Goal: Task Accomplishment & Management: Complete application form

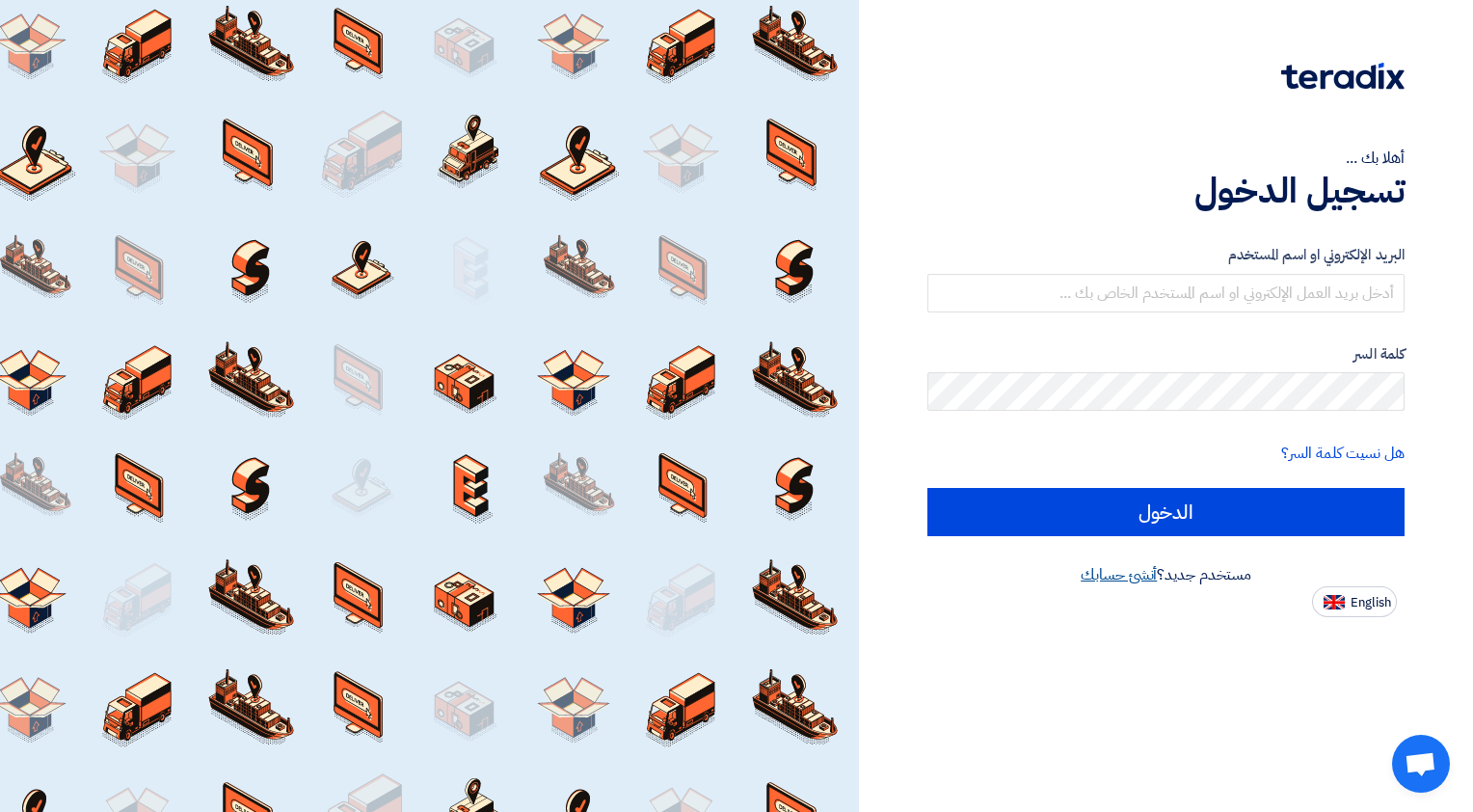
click at [1120, 582] on link "أنشئ حسابك" at bounding box center [1119, 574] width 76 height 23
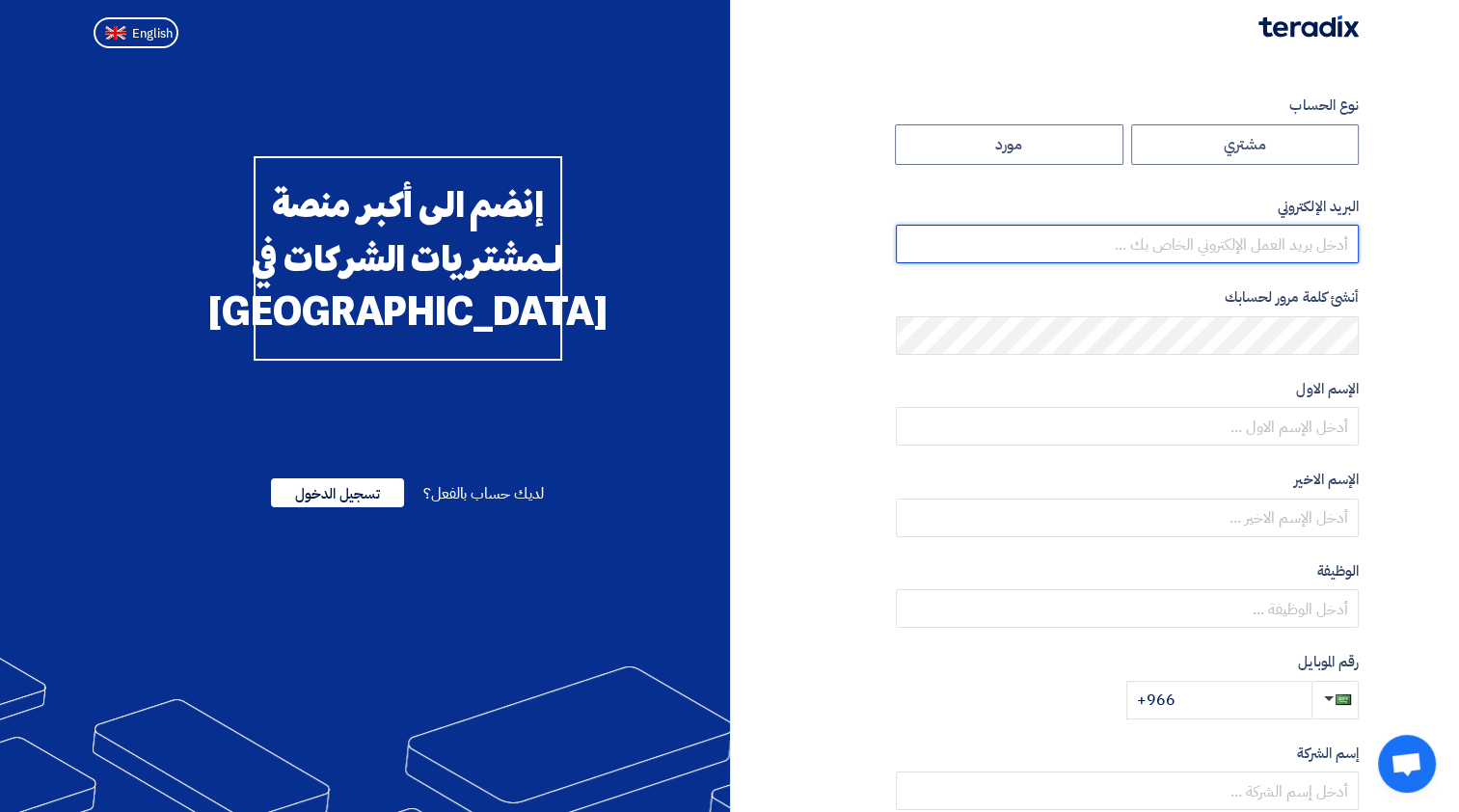
click at [1286, 237] on input "email" at bounding box center [1127, 244] width 463 height 39
type input "[EMAIL_ADDRESS][DOMAIN_NAME]"
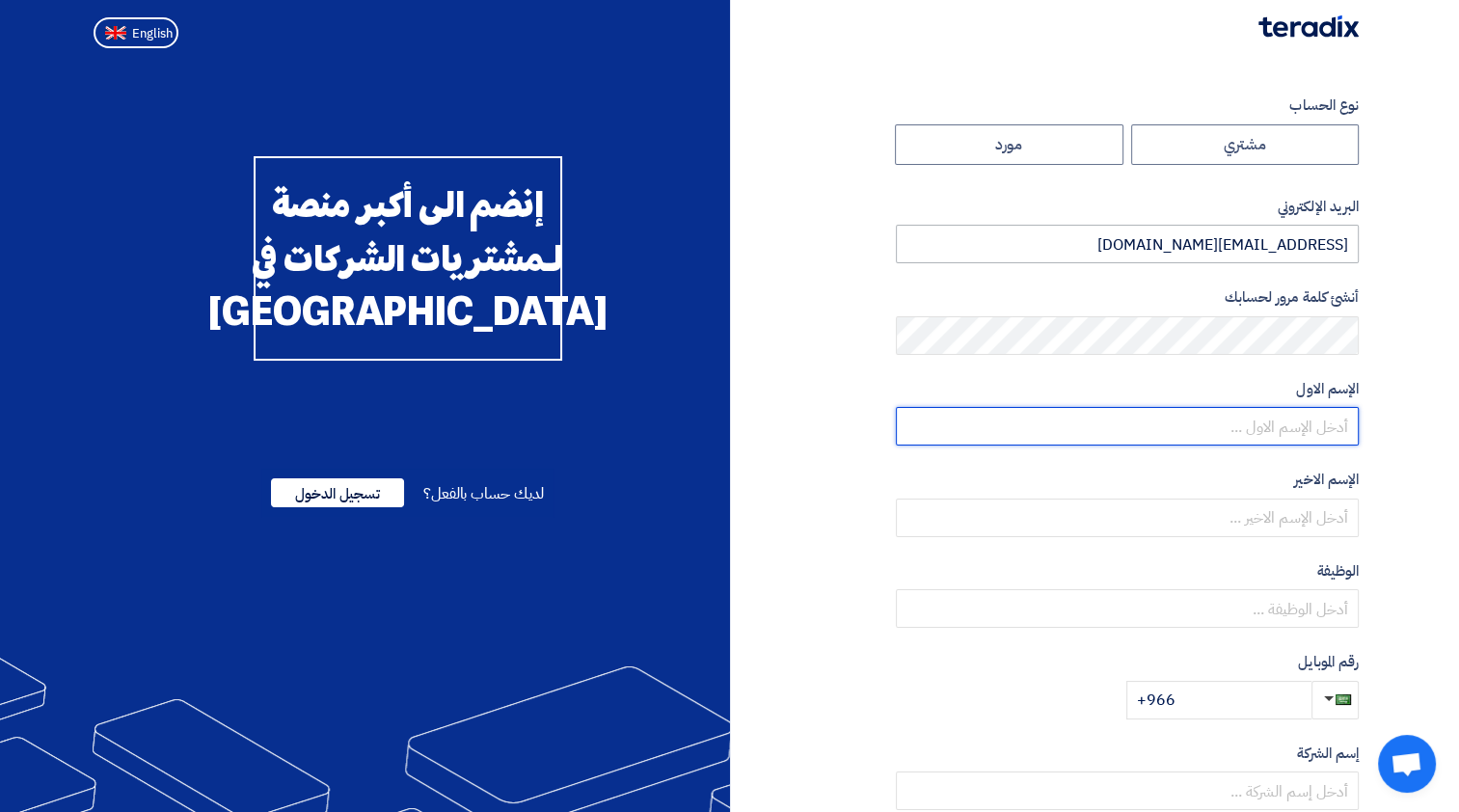
type input "[PERSON_NAME]"
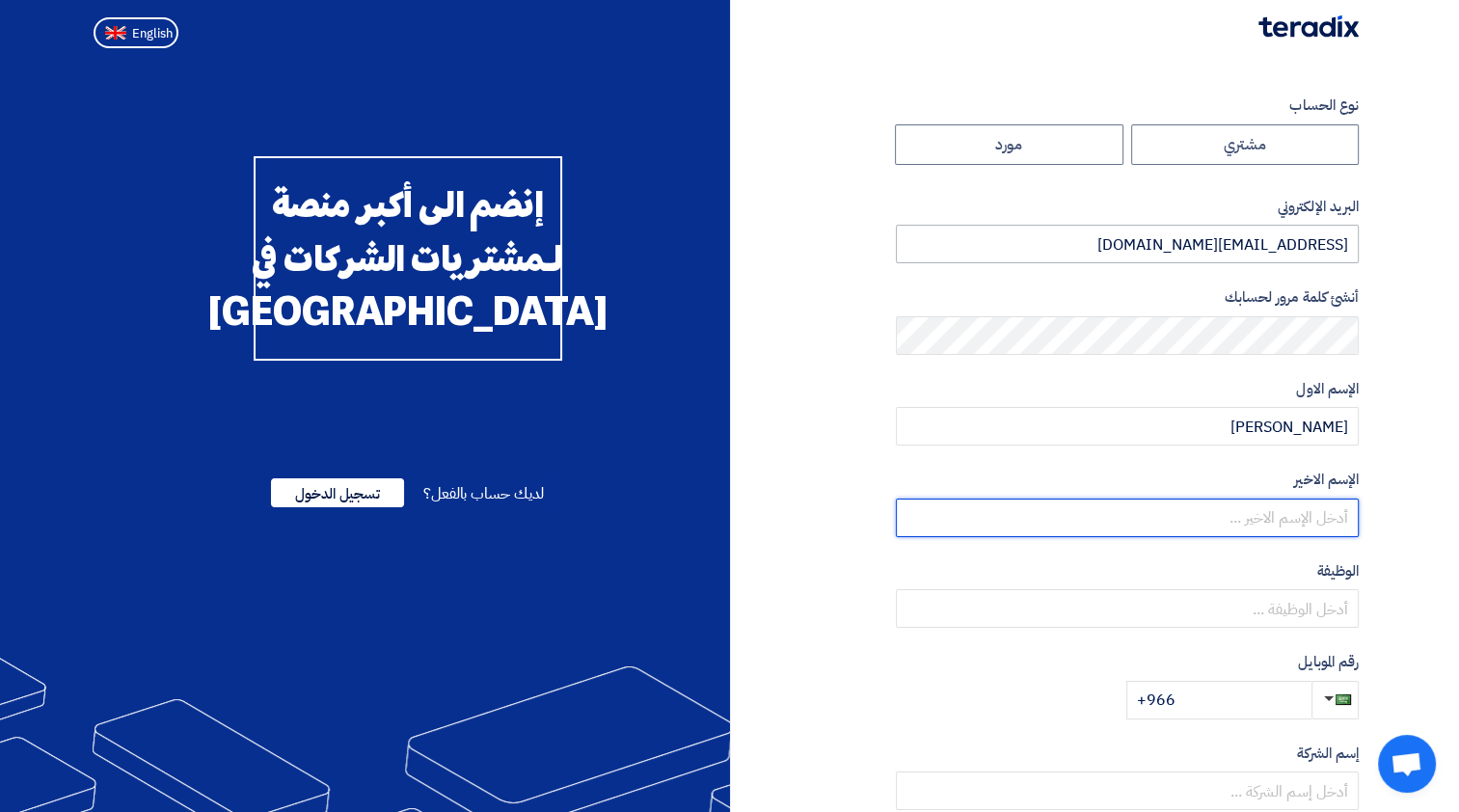
type input "Elsafty"
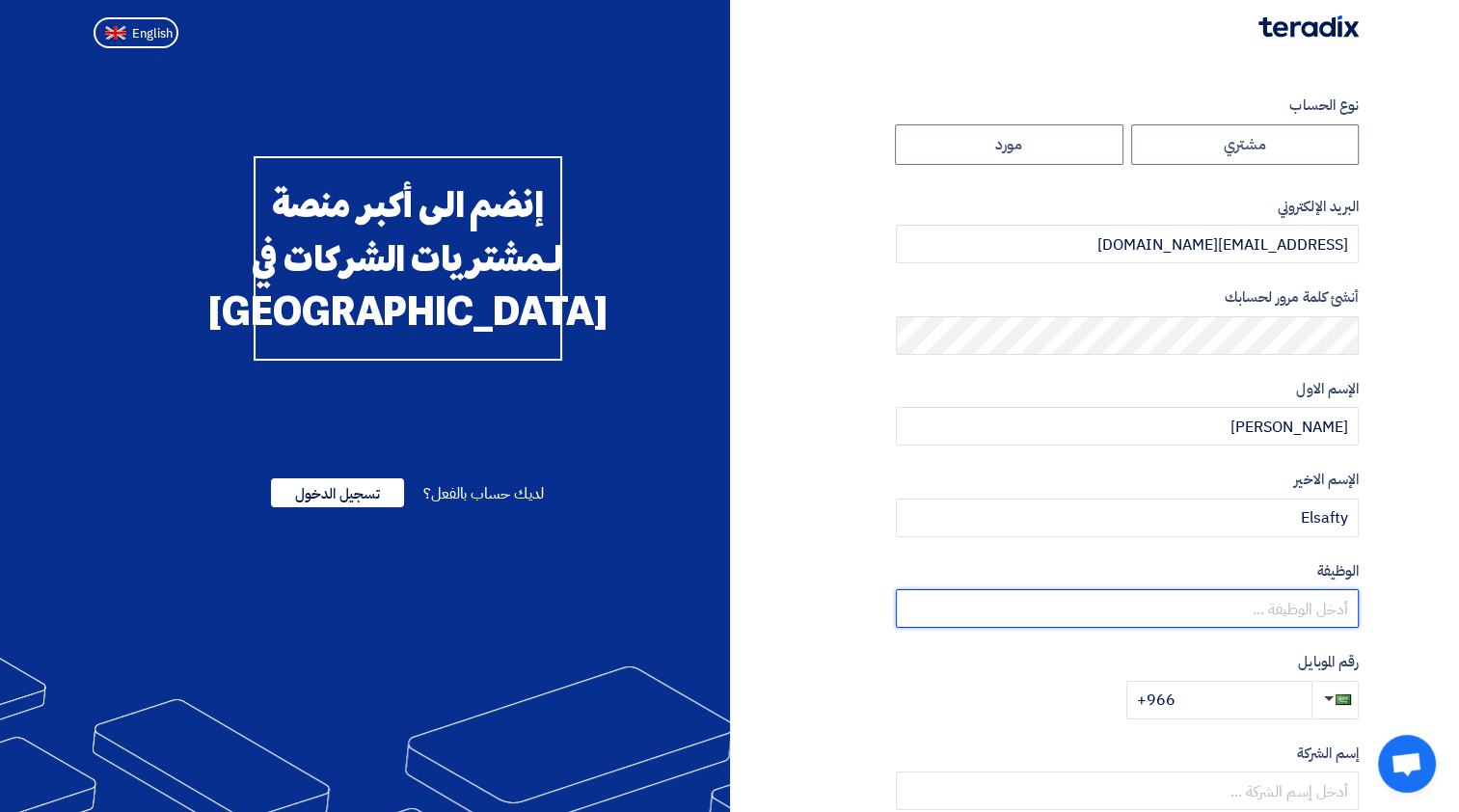
click at [1265, 600] on input "text" at bounding box center [1127, 609] width 463 height 39
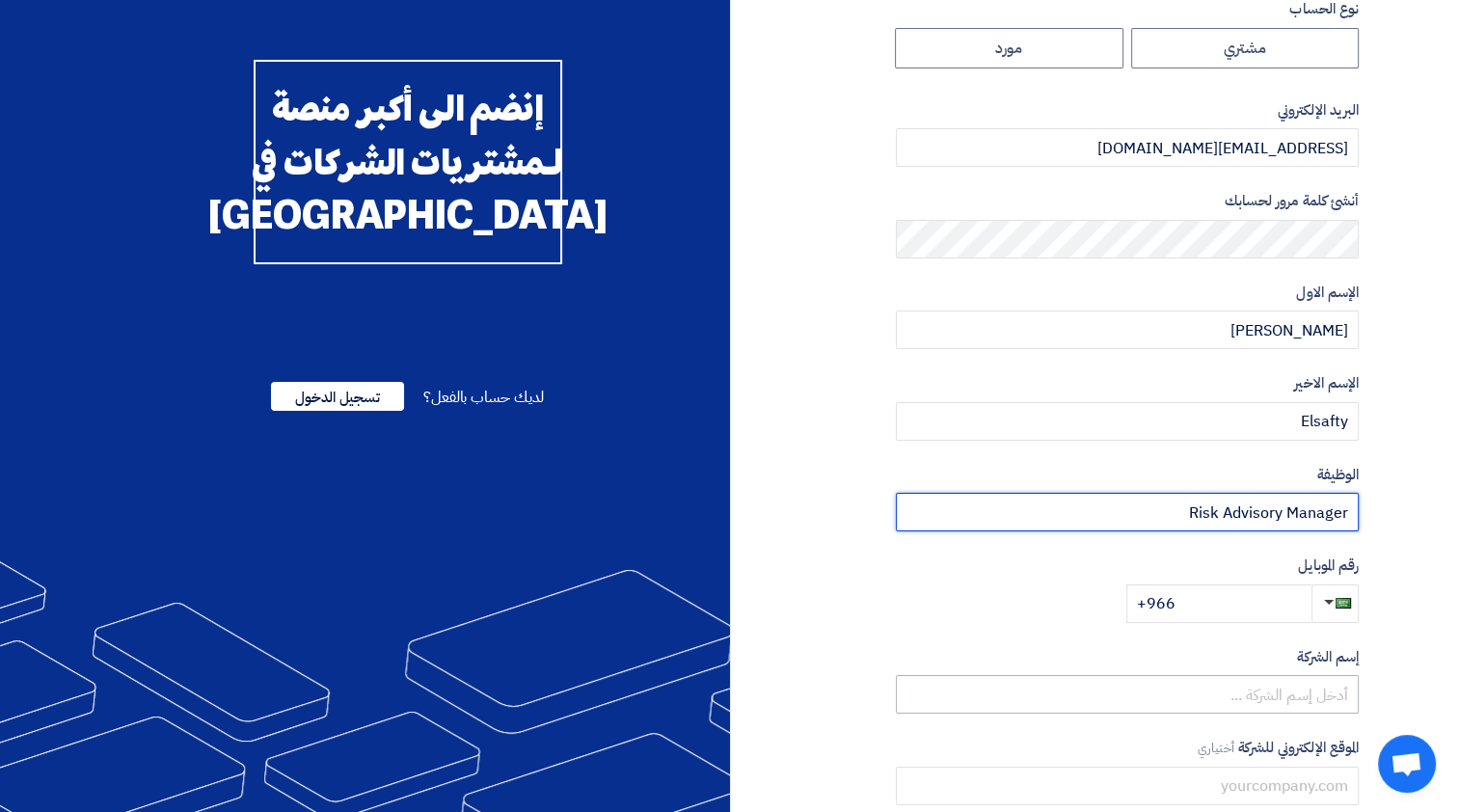
scroll to position [193, 0]
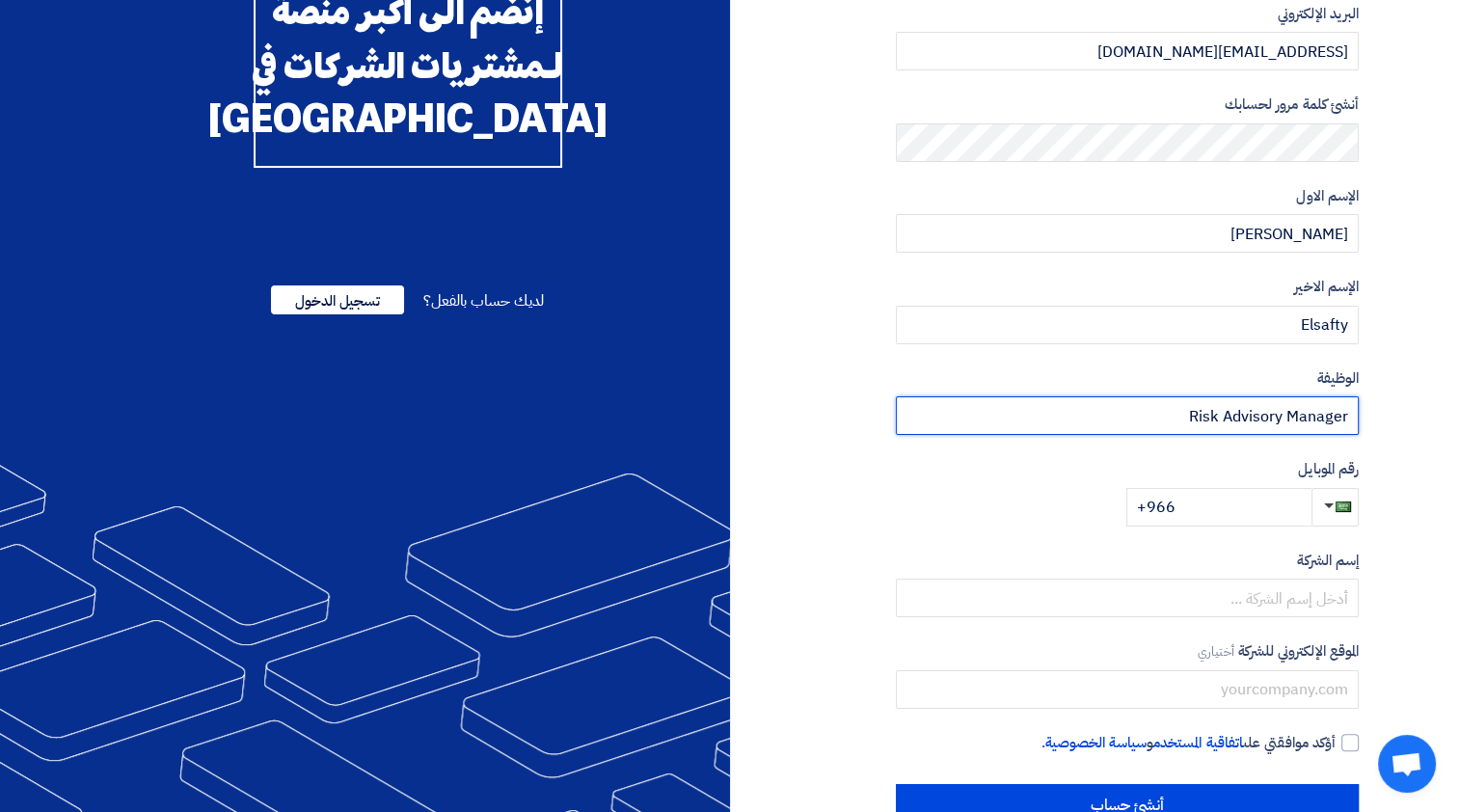
type input "Risk Advisory Manager"
click at [1242, 507] on input "+966" at bounding box center [1218, 507] width 185 height 39
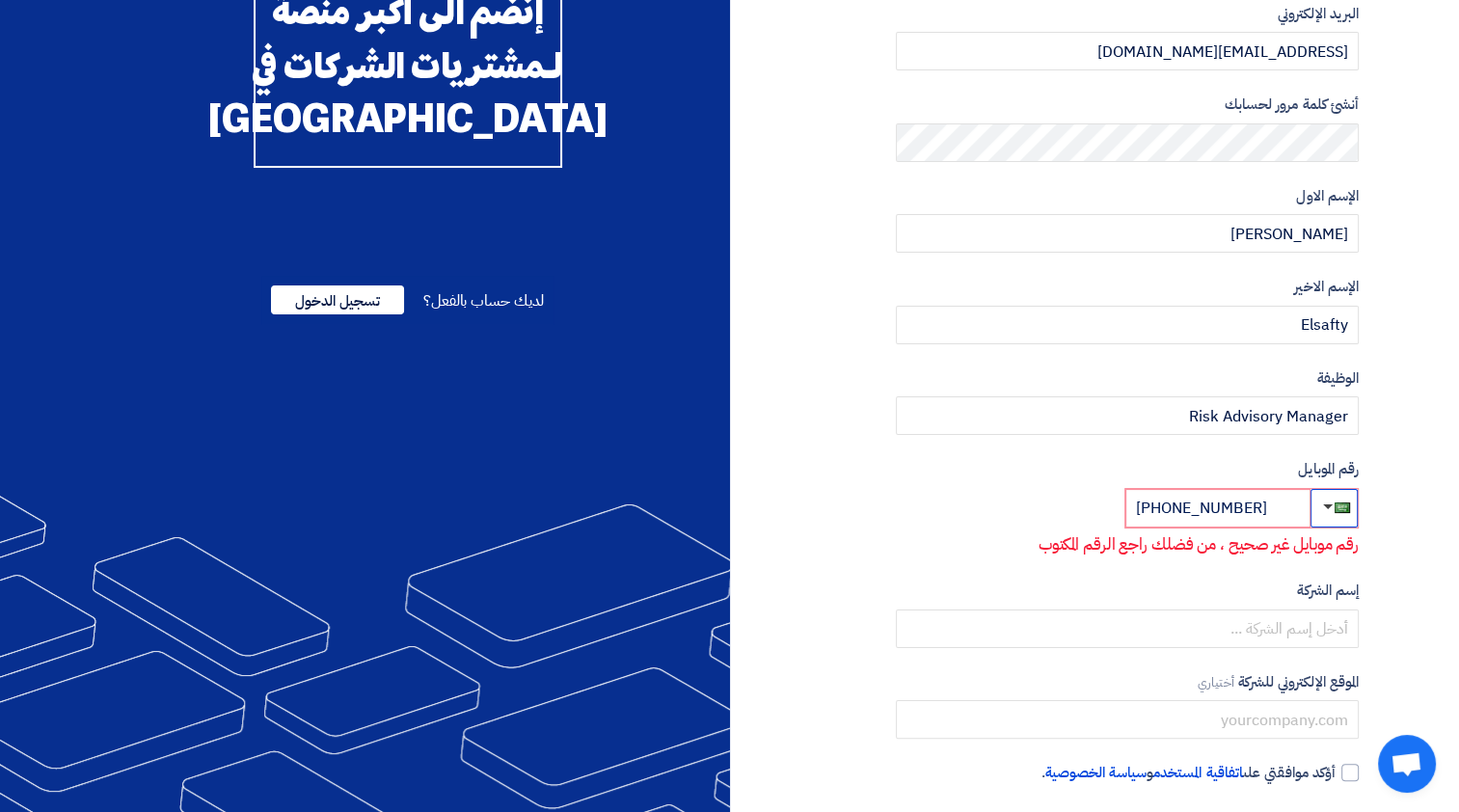
click at [1315, 509] on button "button" at bounding box center [1334, 508] width 48 height 39
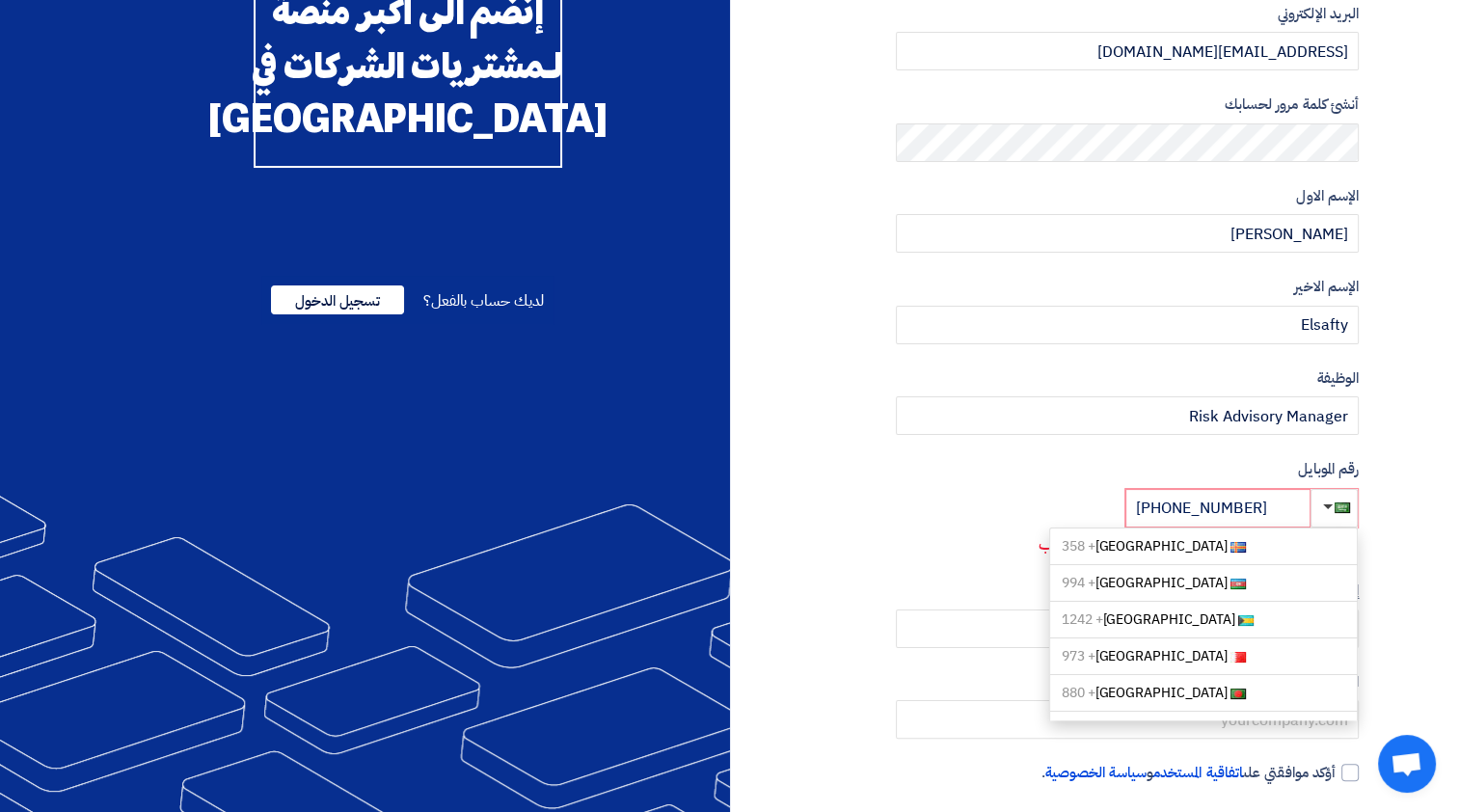
click at [1066, 449] on form "نوع الحساب مشتري مورد البريد الإلكتروني [EMAIL_ADDRESS][DOMAIN_NAME] أنشئ كلمة …" at bounding box center [1127, 229] width 463 height 654
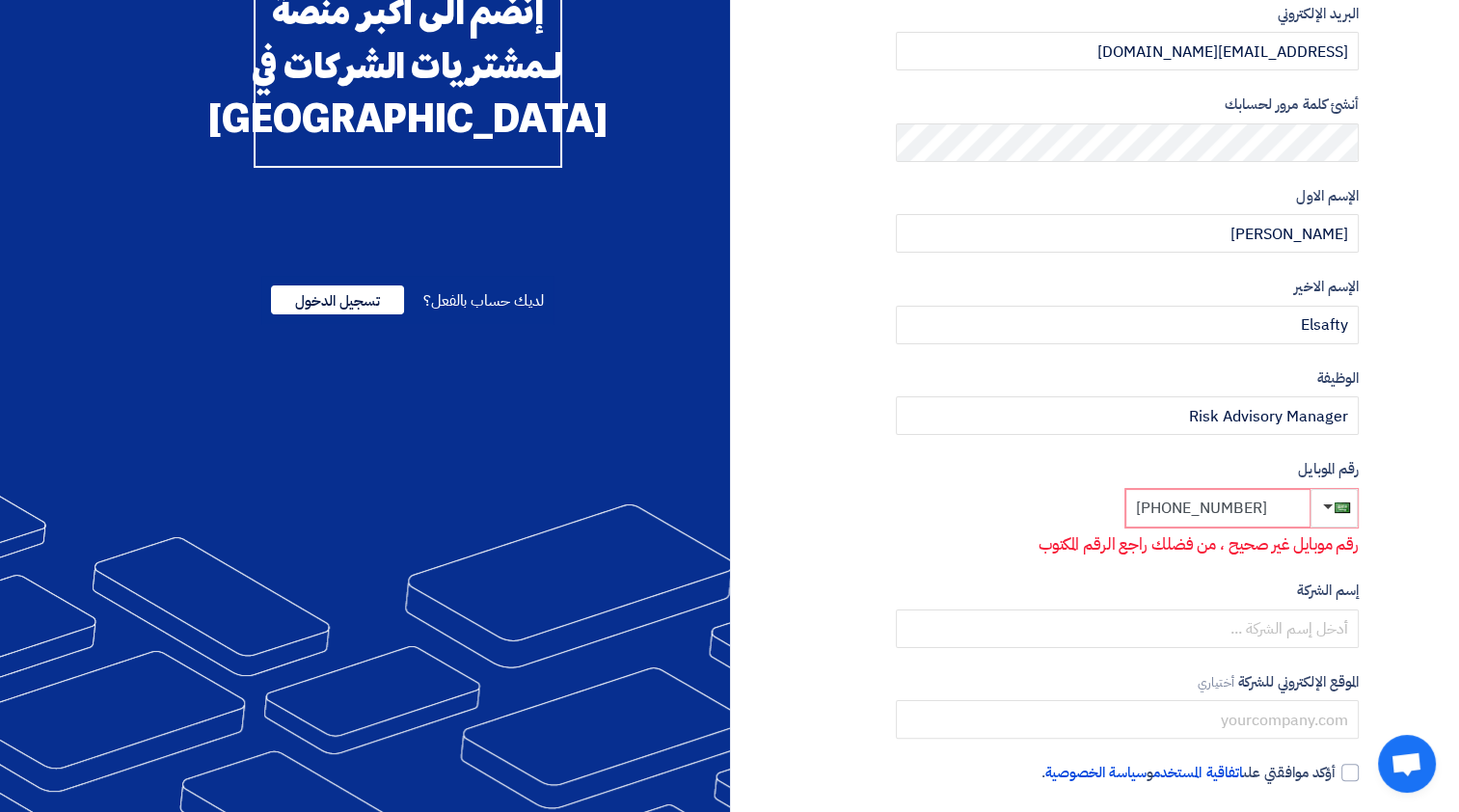
click at [1180, 510] on input "[PHONE_NUMBER]" at bounding box center [1217, 508] width 185 height 39
click at [1346, 503] on span "button" at bounding box center [1342, 505] width 15 height 15
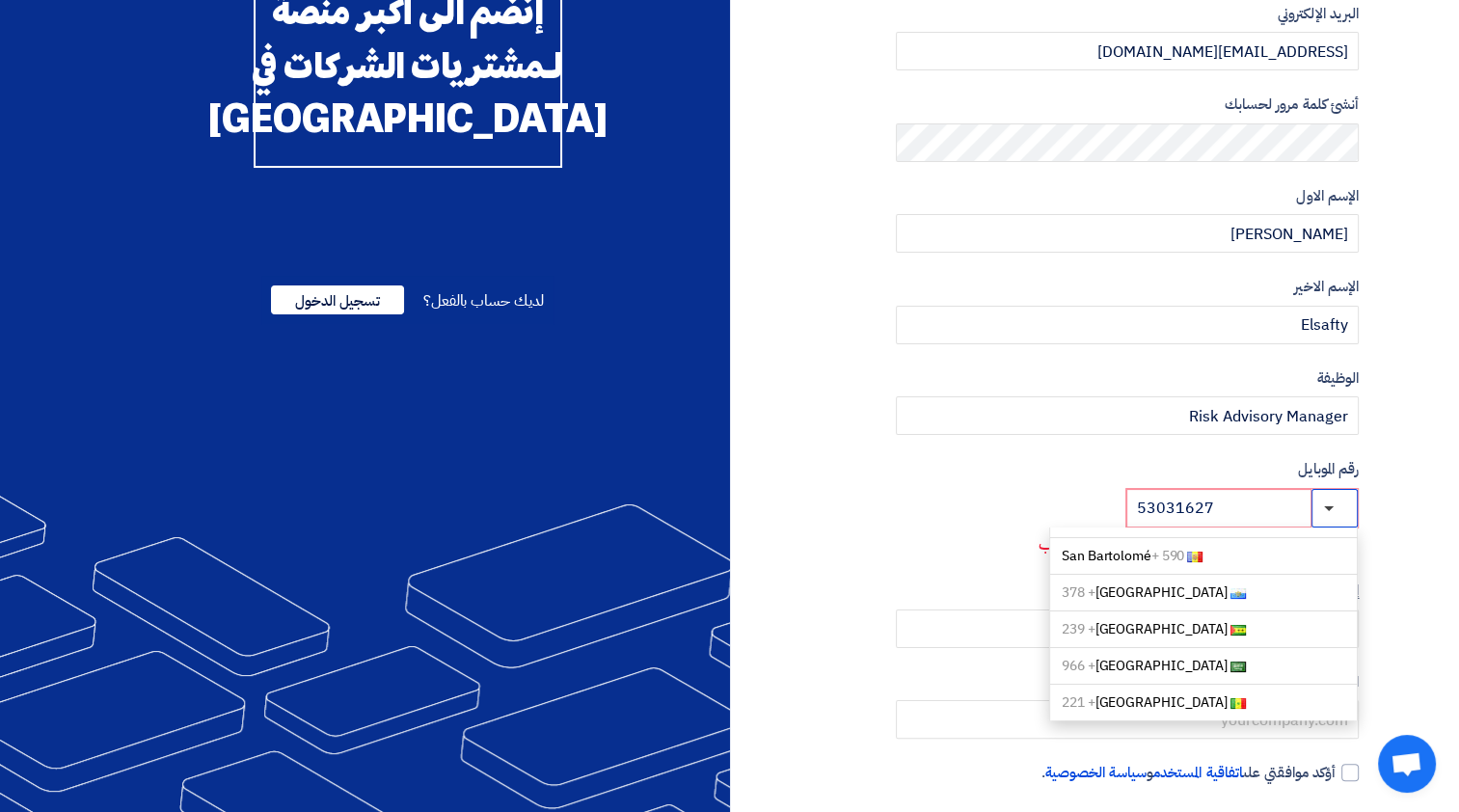
scroll to position [6241, 0]
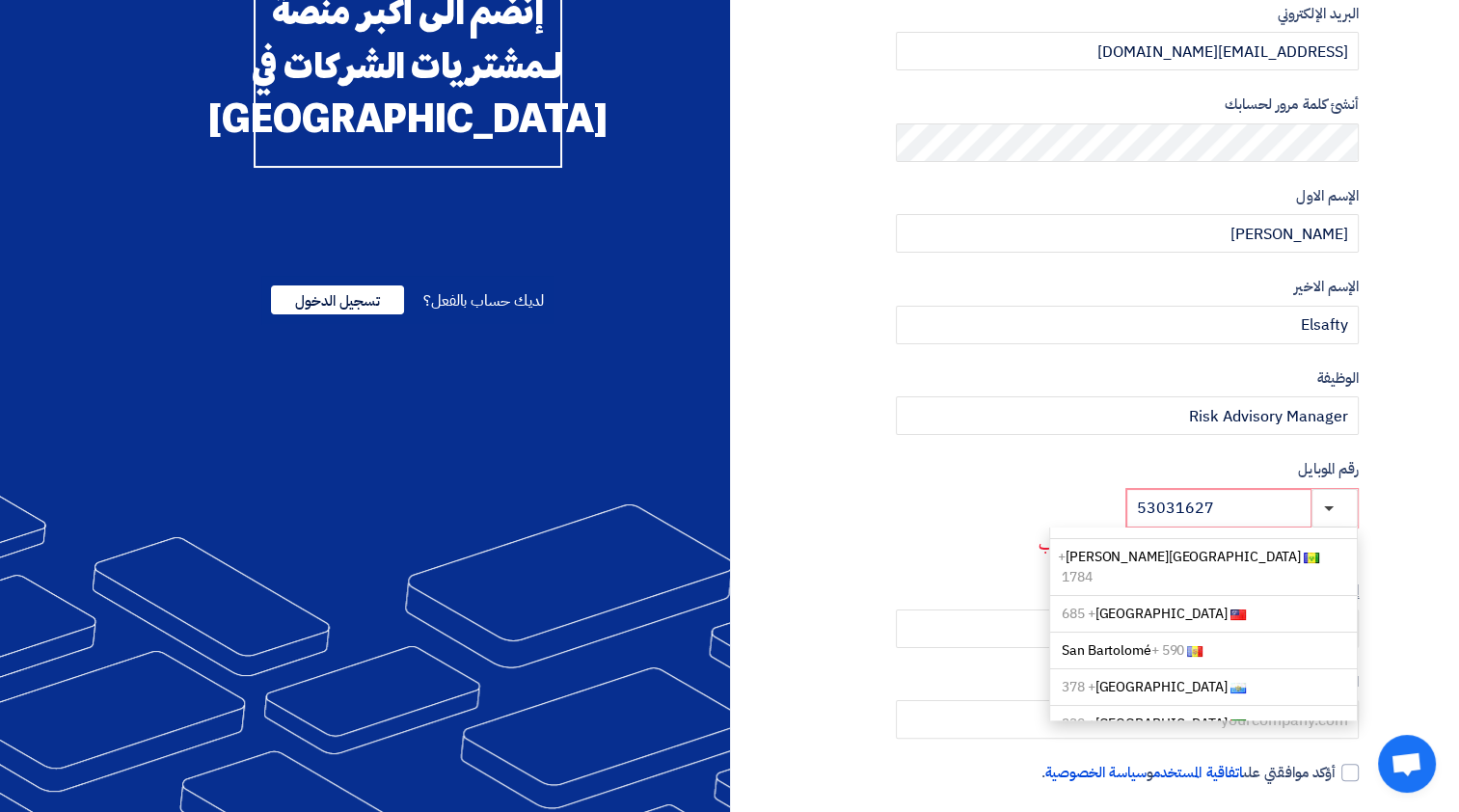
click at [1131, 750] on span "[GEOGRAPHIC_DATA] + 966" at bounding box center [1144, 759] width 166 height 20
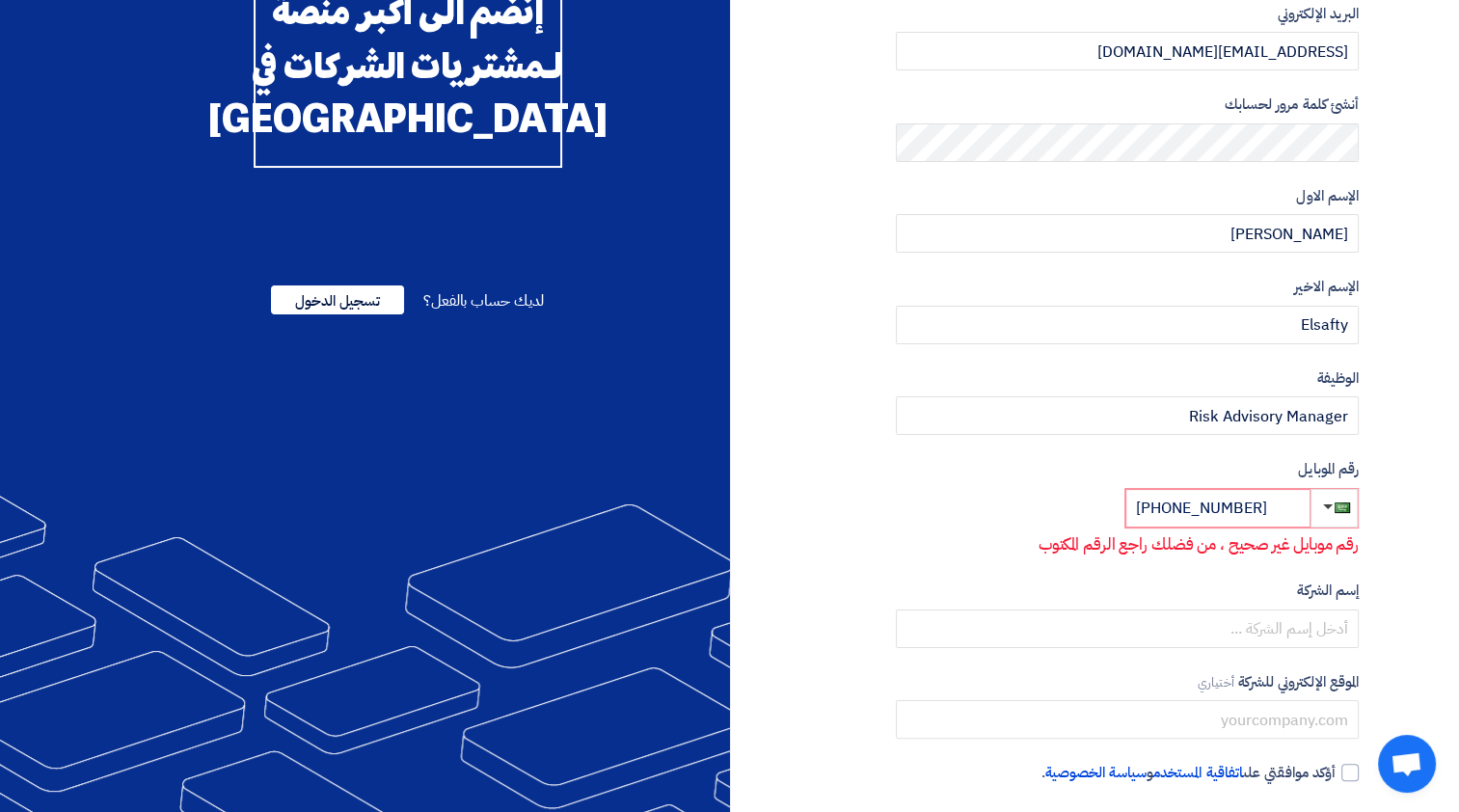
click at [1413, 537] on section "نوع الحساب مشتري مورد البريد الإلكتروني [EMAIL_ADDRESS][DOMAIN_NAME] أنشئ كلمة …" at bounding box center [730, 379] width 1459 height 1032
click at [1240, 620] on input "text" at bounding box center [1127, 629] width 463 height 39
click at [1180, 513] on input "[PHONE_NUMBER]" at bounding box center [1217, 508] width 185 height 39
click at [1214, 514] on input "[PHONE_NUMBER]" at bounding box center [1217, 508] width 185 height 39
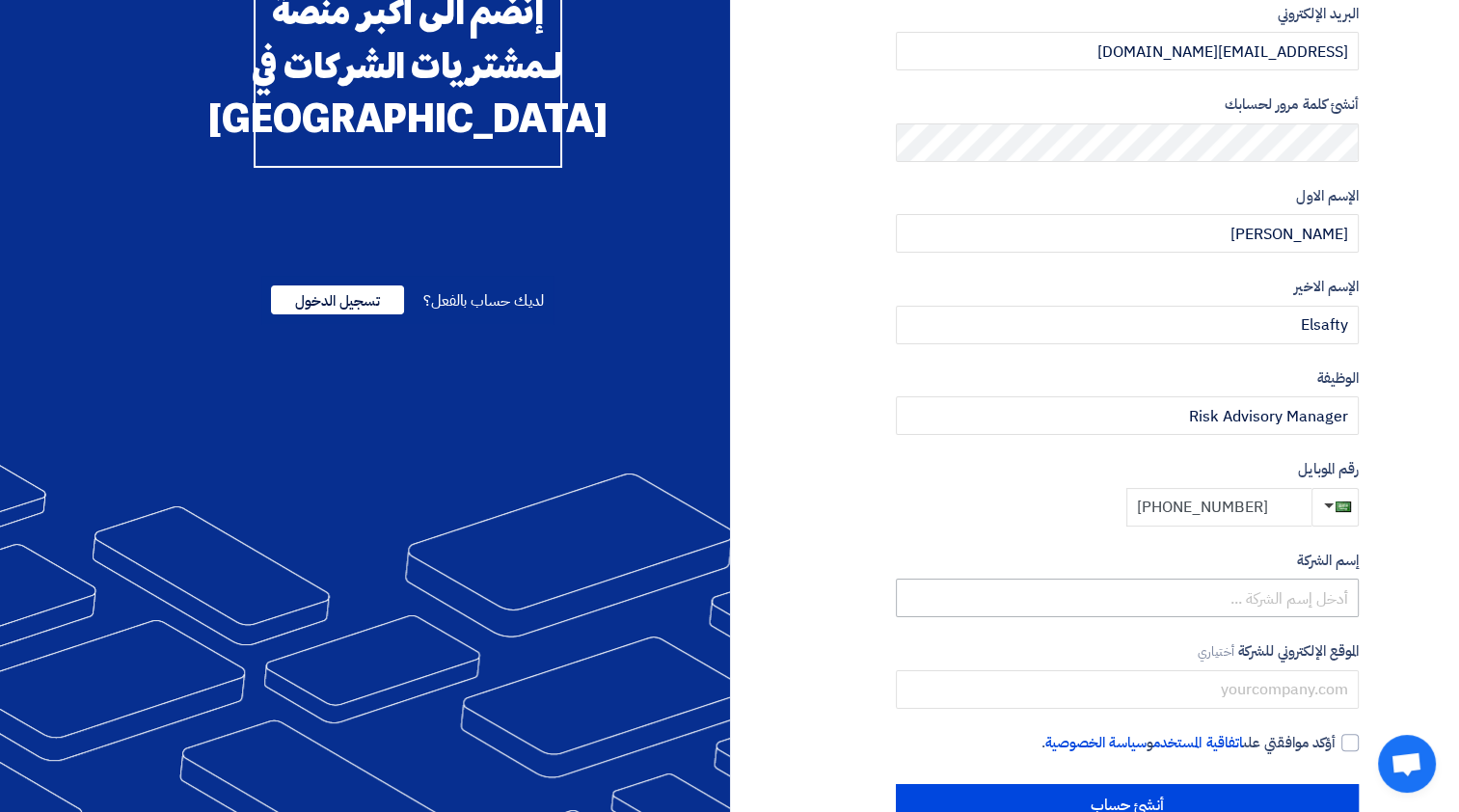
type input "[PHONE_NUMBER]"
click at [1233, 602] on input "text" at bounding box center [1127, 598] width 463 height 39
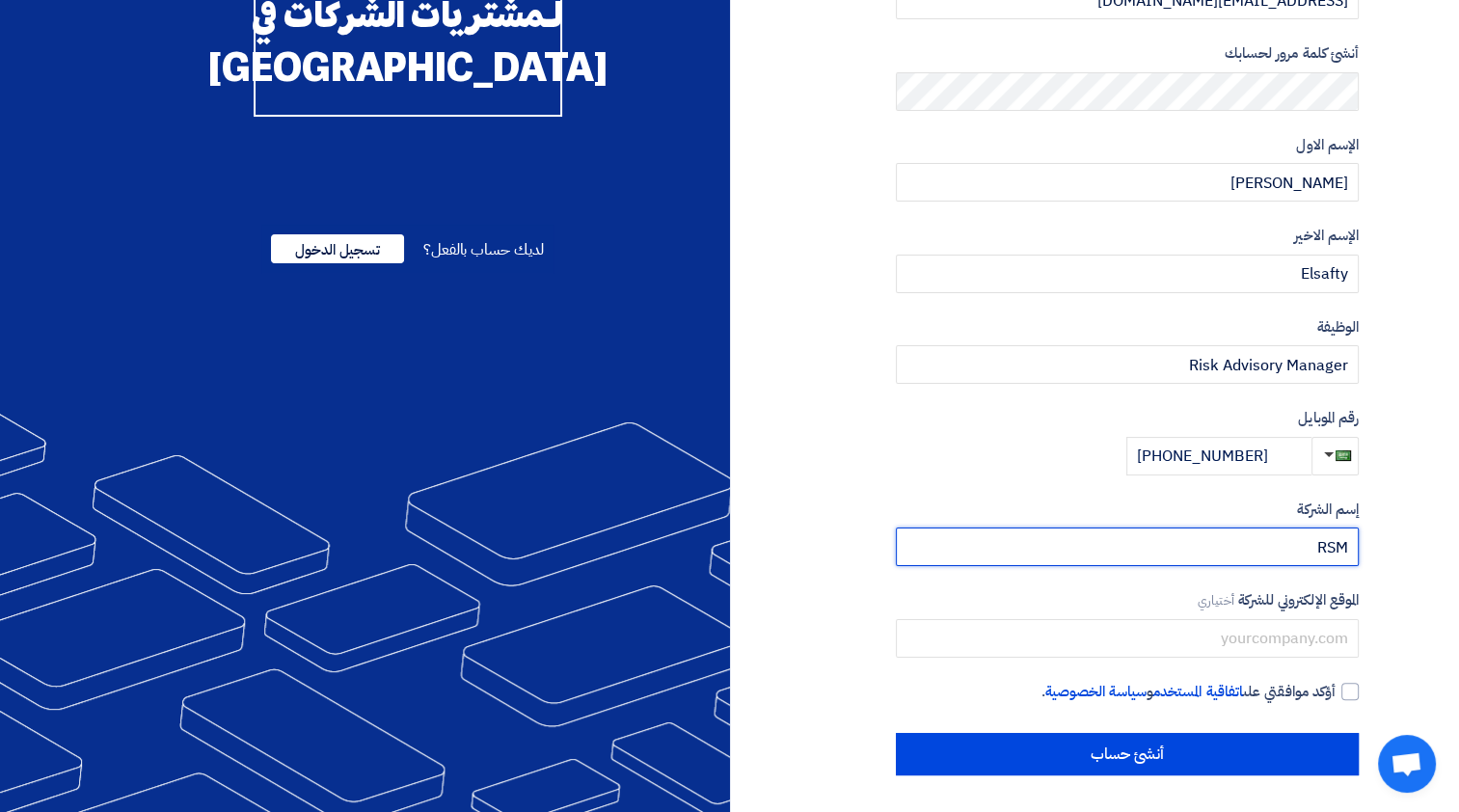
click at [1306, 545] on input "RSM" at bounding box center [1127, 547] width 463 height 39
paste input "Arabia Management Consulting Company"
type input "RSM Arabia Management Consulting Company"
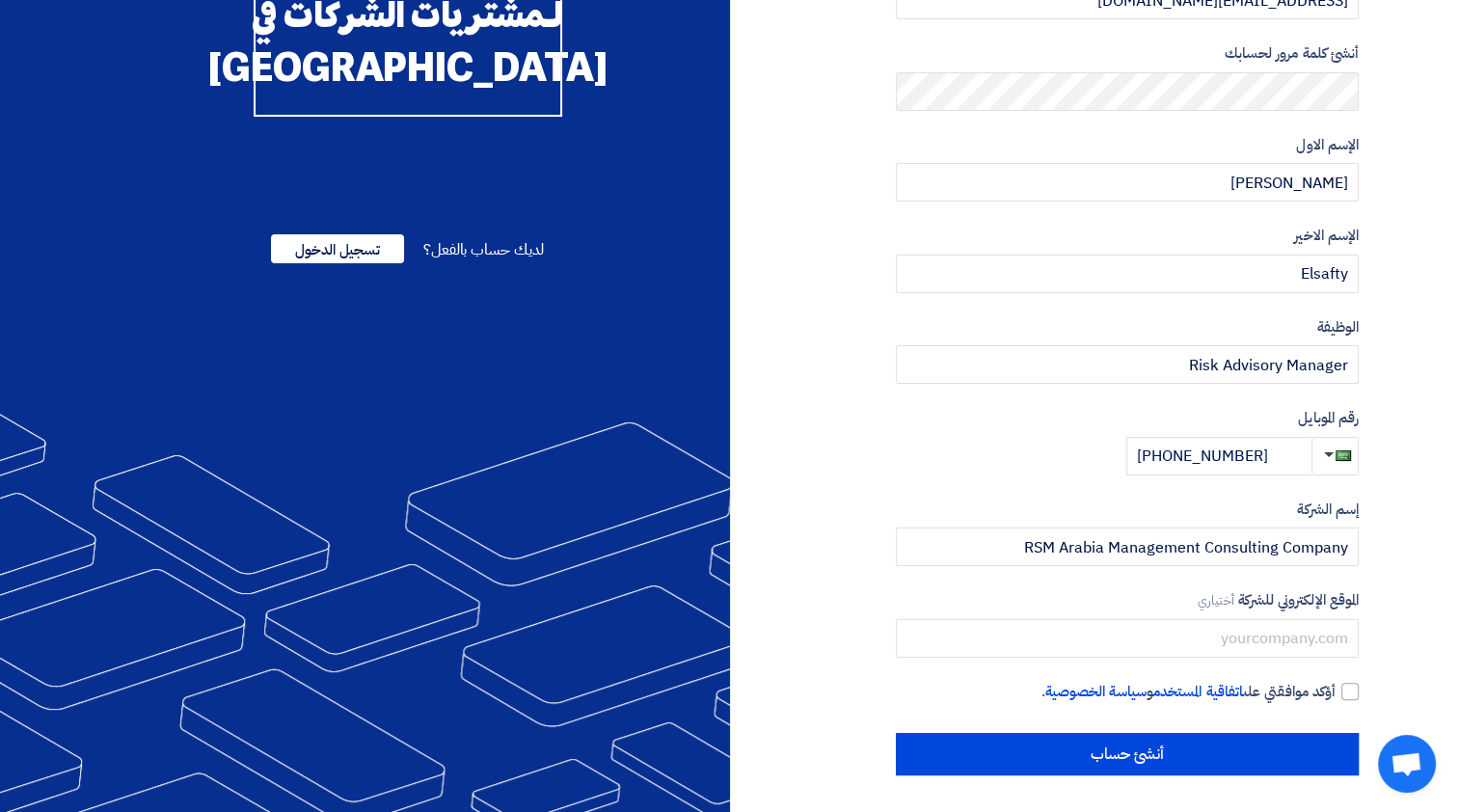
click at [1442, 559] on section "نوع الحساب مشتري مورد البريد الإلكتروني [EMAIL_ADDRESS][DOMAIN_NAME] أنشئ كلمة …" at bounding box center [730, 313] width 1459 height 1002
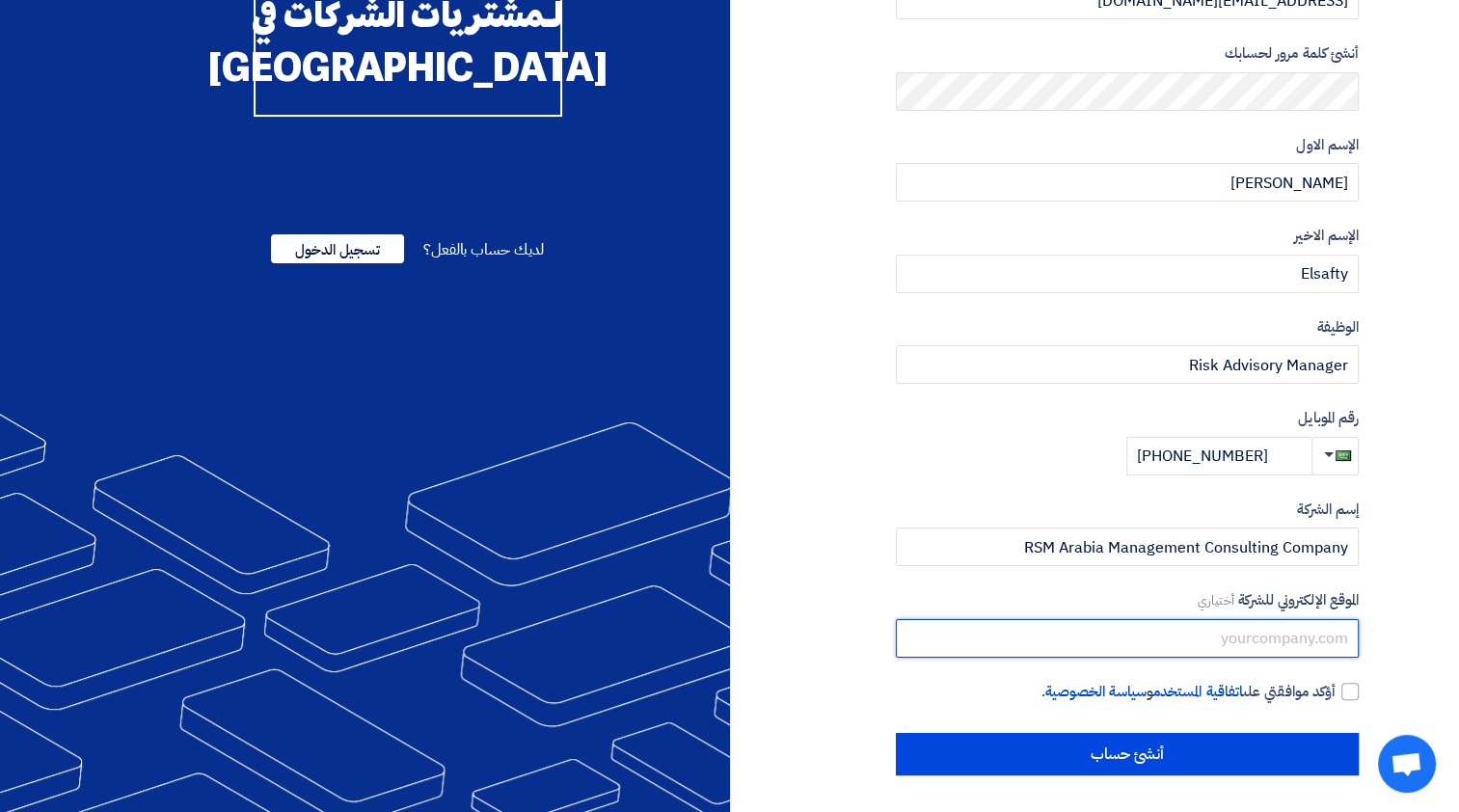
click at [1295, 625] on input "text" at bounding box center [1127, 639] width 463 height 39
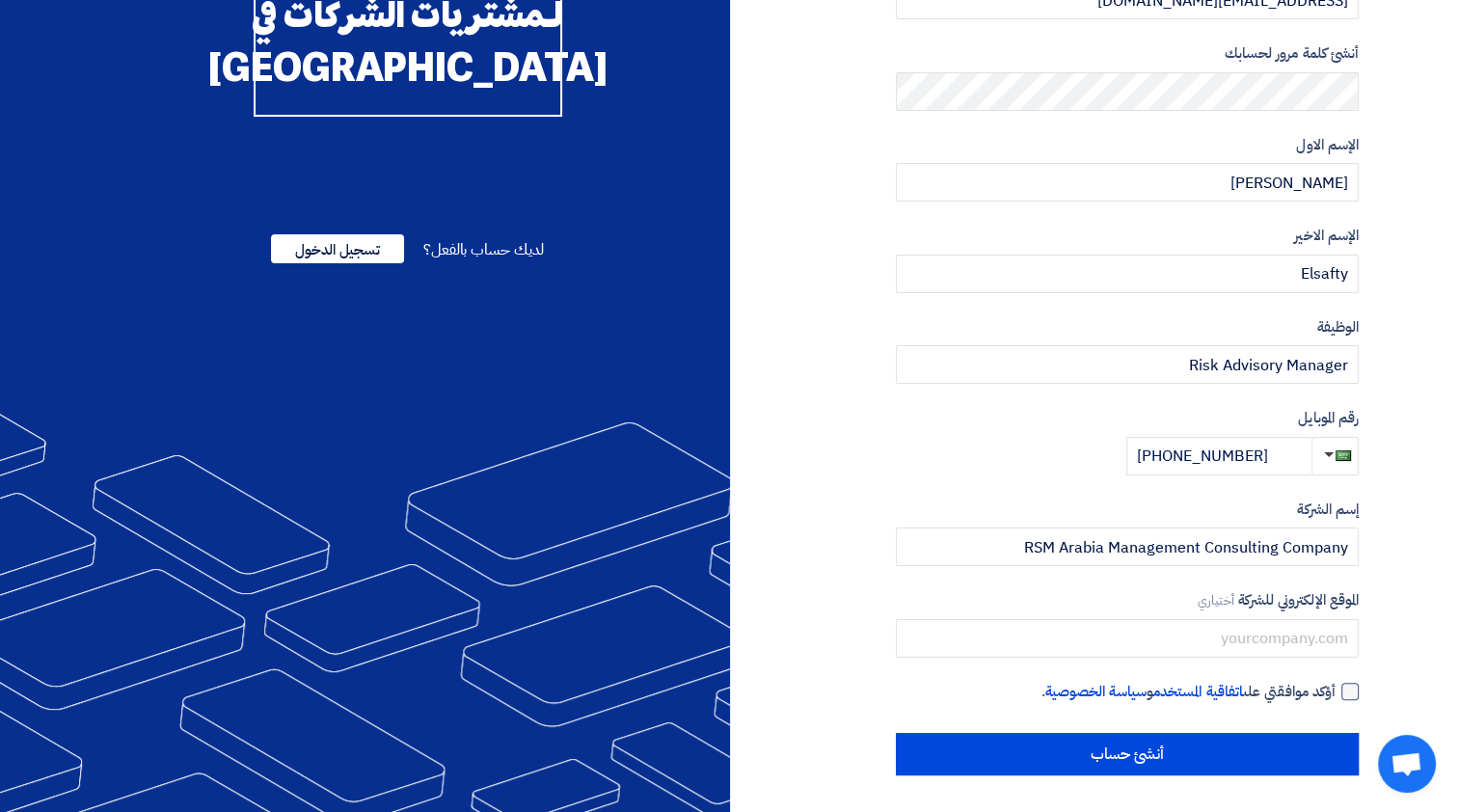
click at [1348, 688] on div at bounding box center [1350, 691] width 18 height 18
click at [1335, 688] on input "أؤكد موافقتي على اتفاقية المستخدم و سياسة الخصوصية ." at bounding box center [1104, 700] width 463 height 39
checkbox input "true"
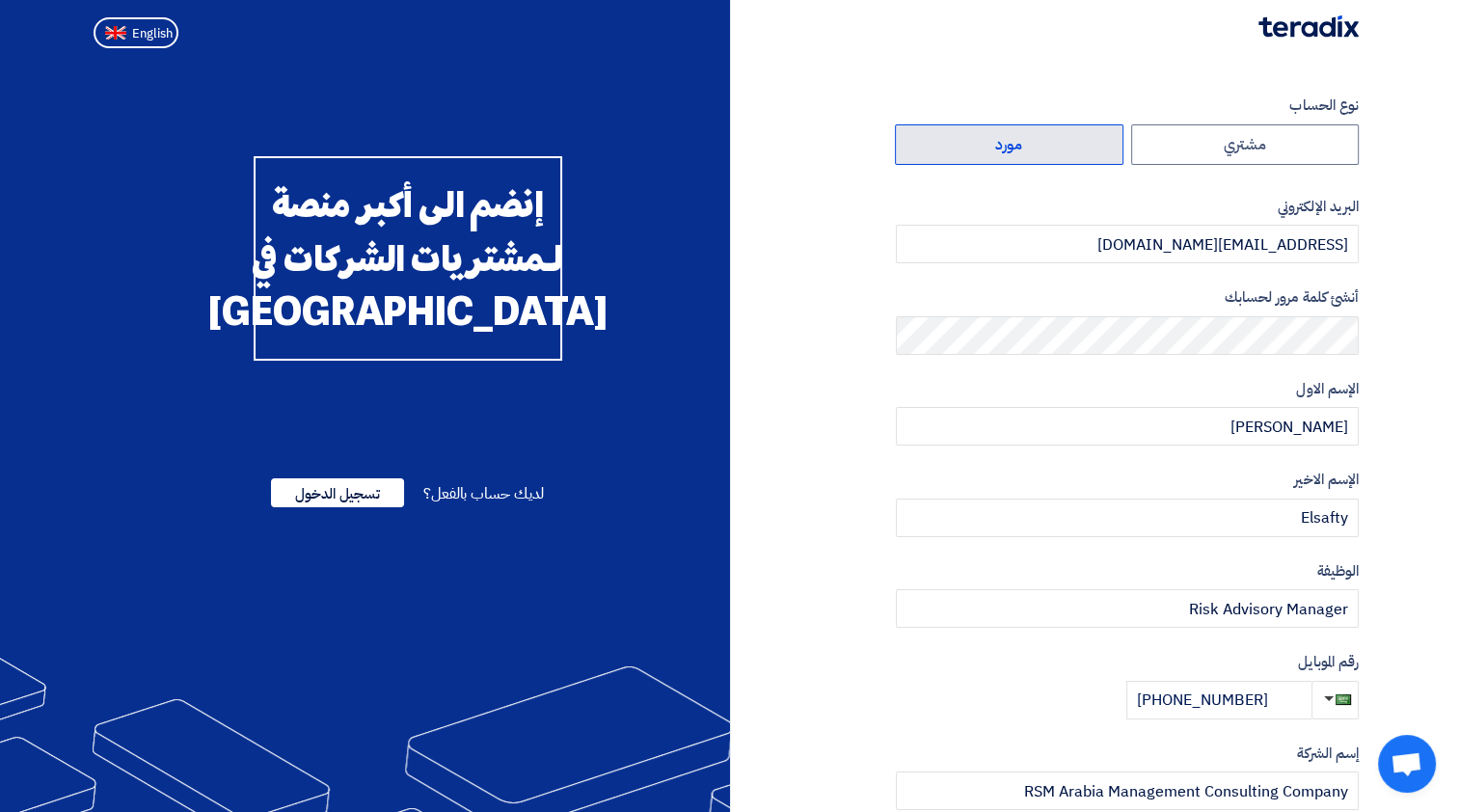
click at [1012, 150] on label "مورد" at bounding box center [1009, 145] width 229 height 41
click at [1012, 150] on input "مورد" at bounding box center [1009, 145] width 227 height 39
radio input "true"
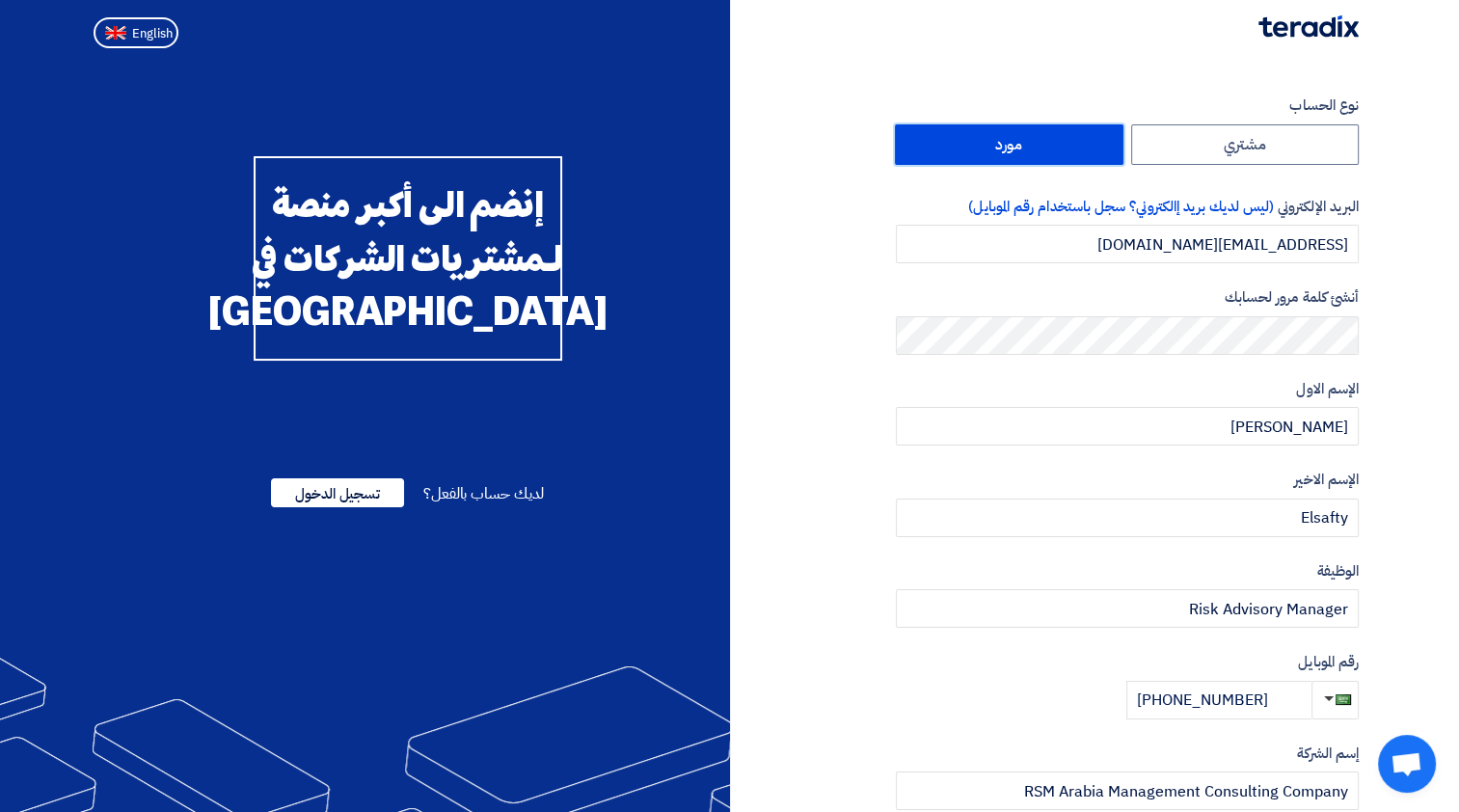
scroll to position [243, 0]
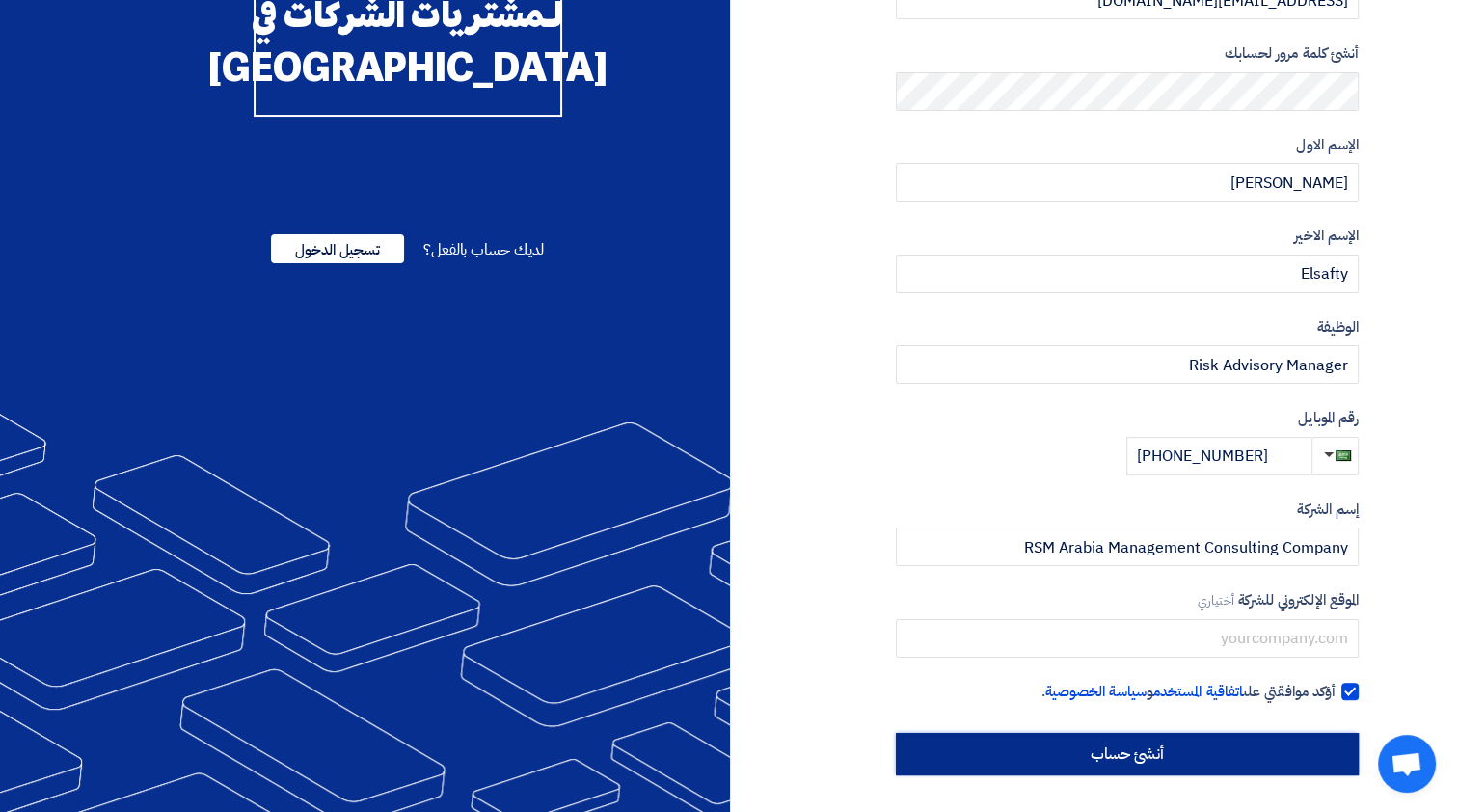
click at [1253, 760] on input "أنشئ حساب" at bounding box center [1127, 754] width 463 height 43
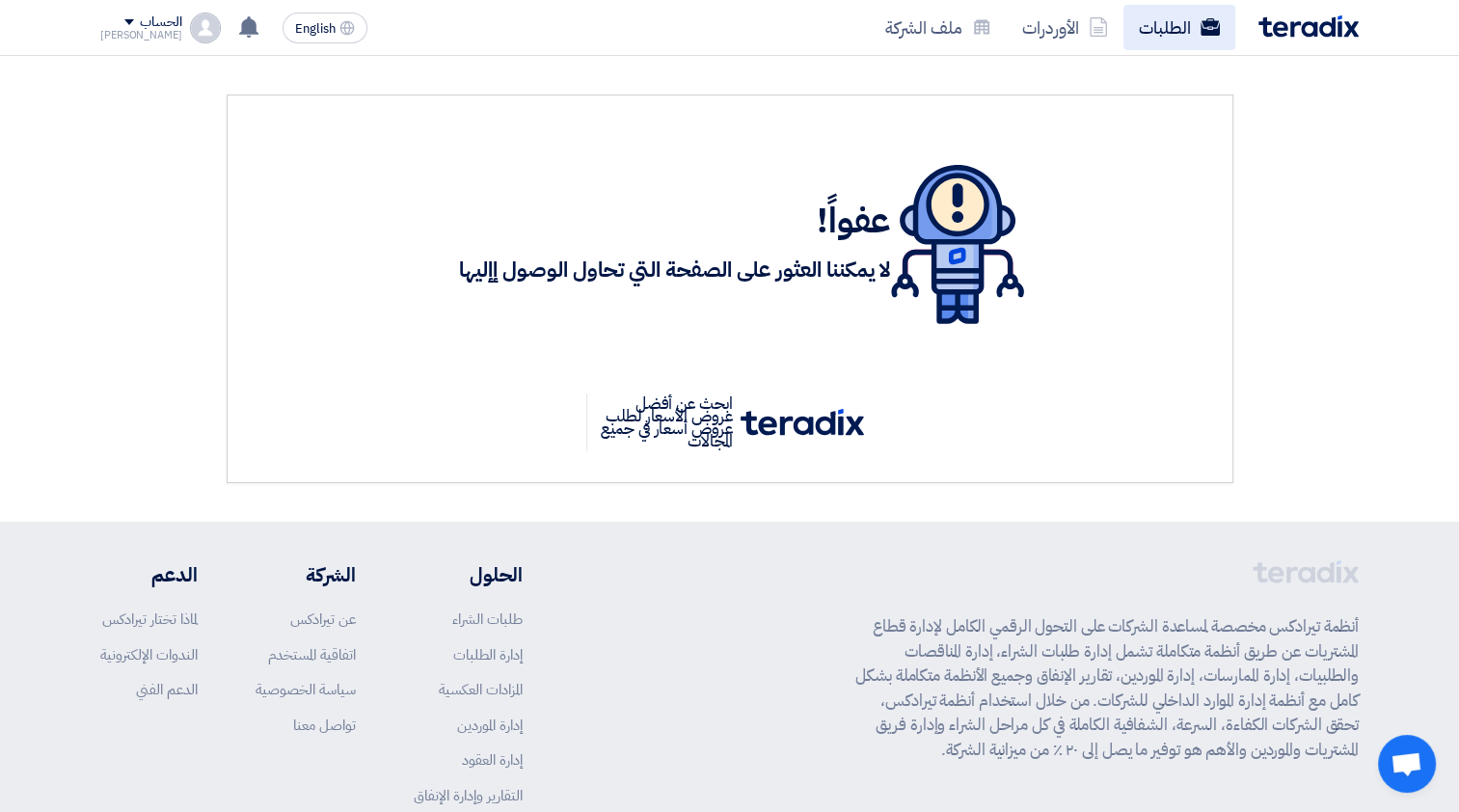
click at [1188, 25] on link "الطلبات" at bounding box center [1178, 27] width 112 height 46
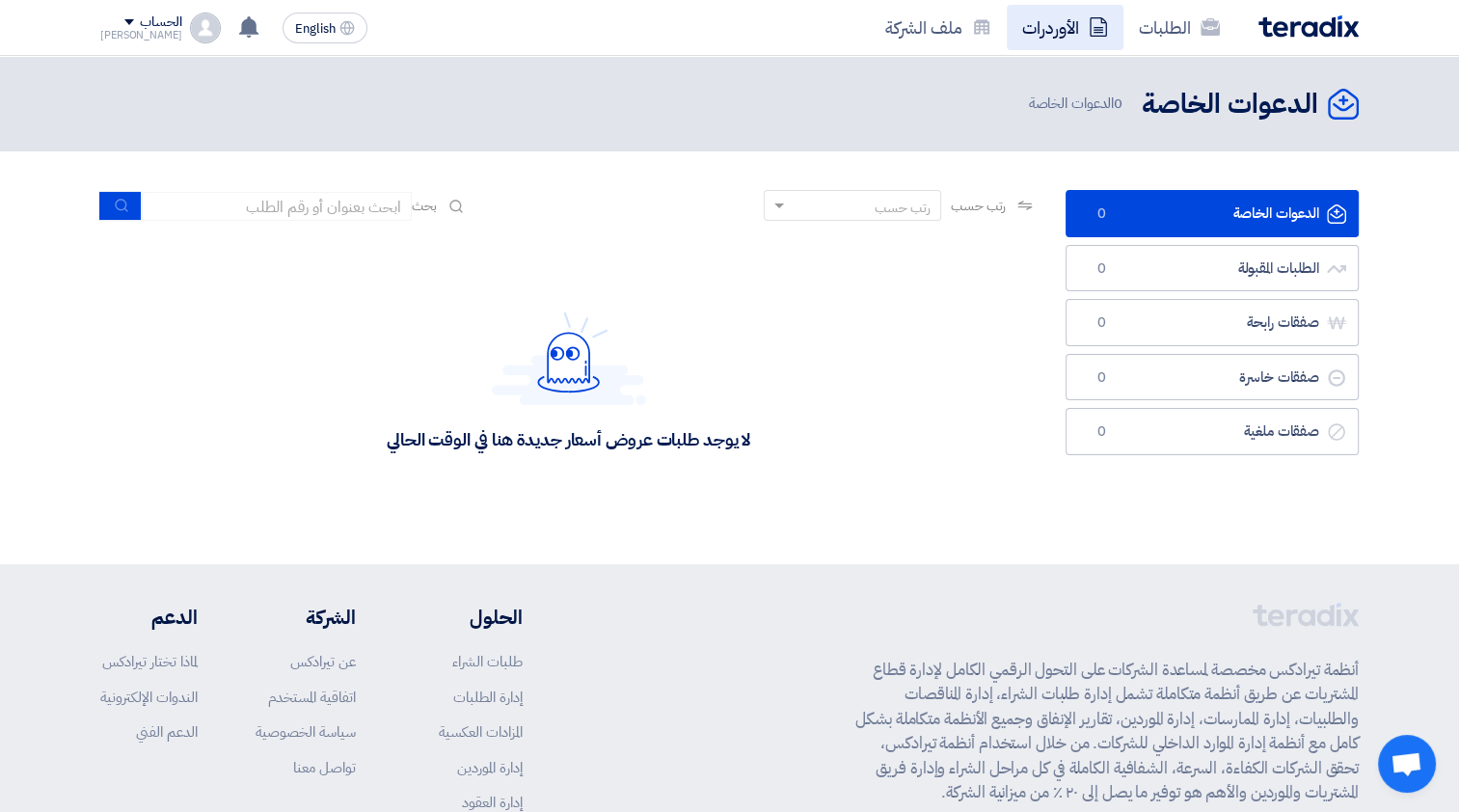
click at [1055, 25] on link "الأوردرات" at bounding box center [1066, 27] width 117 height 46
